Goal: Register for event/course

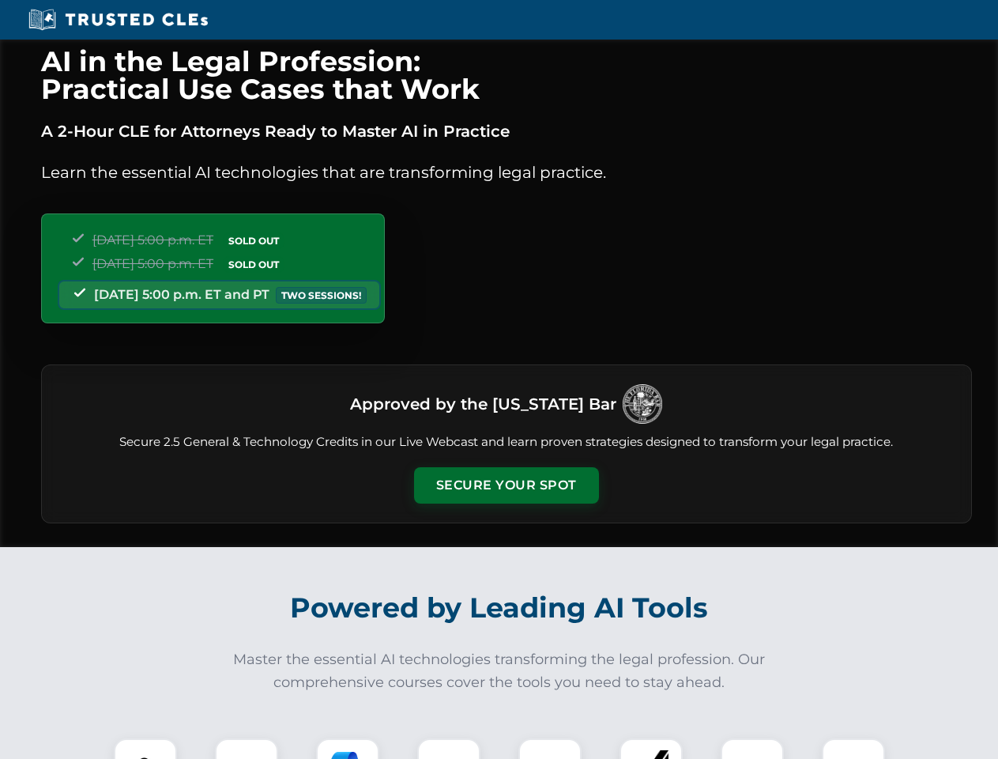
click at [506, 485] on button "Secure Your Spot" at bounding box center [506, 485] width 185 height 36
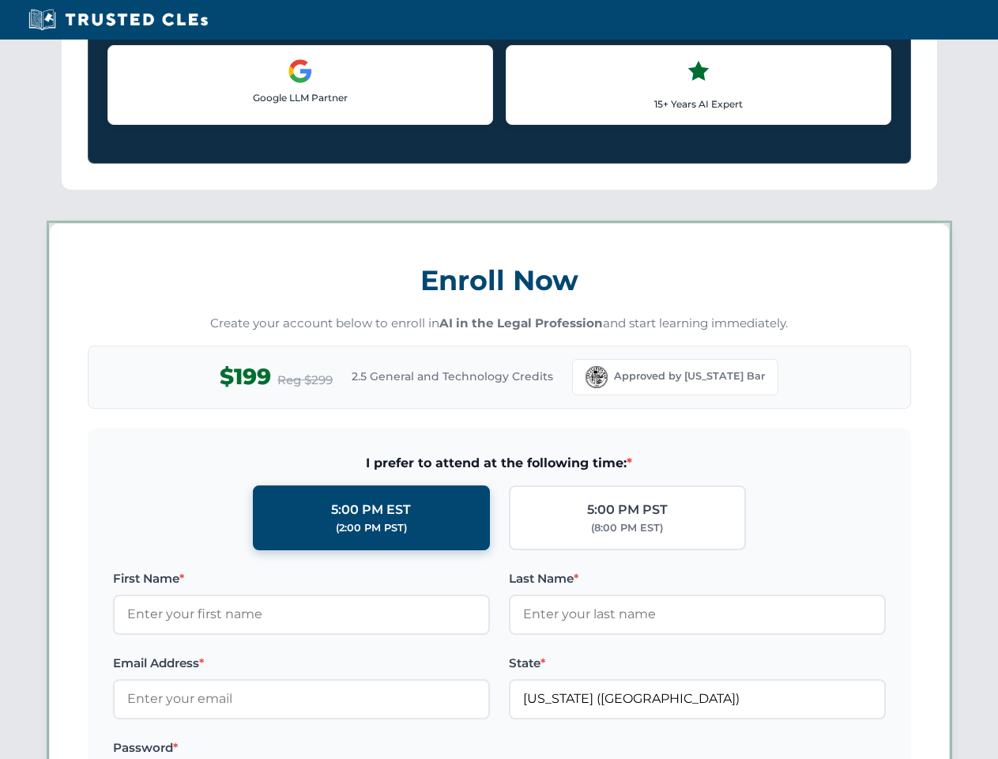
click at [247, 748] on label "Password *" at bounding box center [301, 747] width 377 height 19
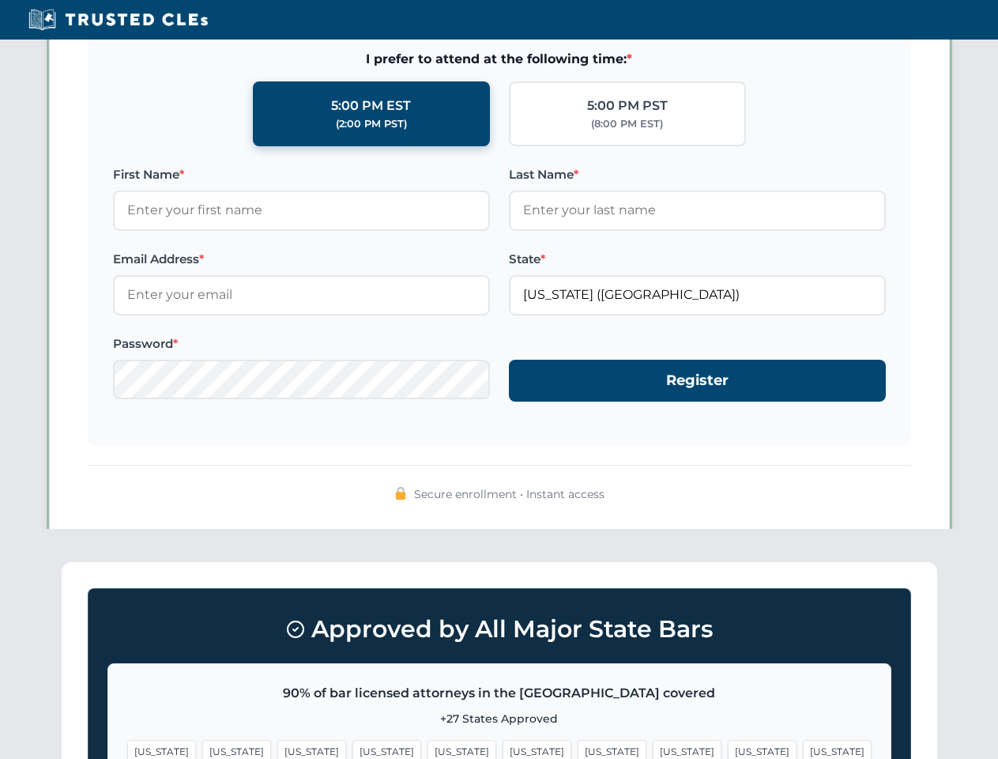
click at [578, 748] on span "[US_STATE]" at bounding box center [612, 751] width 69 height 23
click at [728, 748] on span "[US_STATE]" at bounding box center [762, 751] width 69 height 23
